Goal: Transaction & Acquisition: Purchase product/service

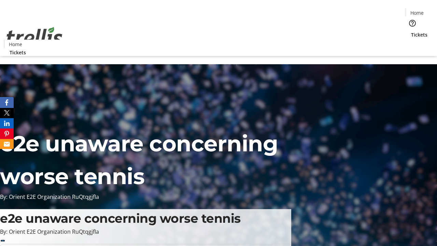
click at [411, 31] on span "Tickets" at bounding box center [419, 34] width 16 height 7
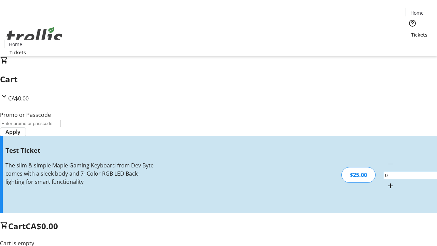
click at [386, 182] on mat-icon "Increment by one" at bounding box center [390, 186] width 8 height 8
type input "1"
